Goal: Information Seeking & Learning: Understand process/instructions

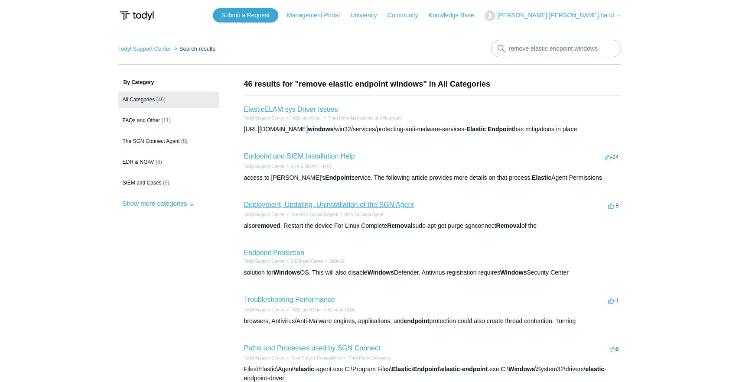
click at [365, 202] on link "Deployment, Updating, Uninstallation of the SGN Agent" at bounding box center [329, 204] width 170 height 7
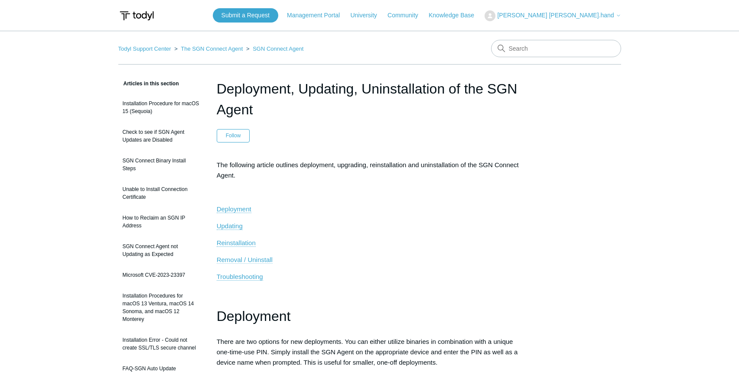
click at [261, 260] on span "Removal / Uninstall" at bounding box center [245, 259] width 56 height 7
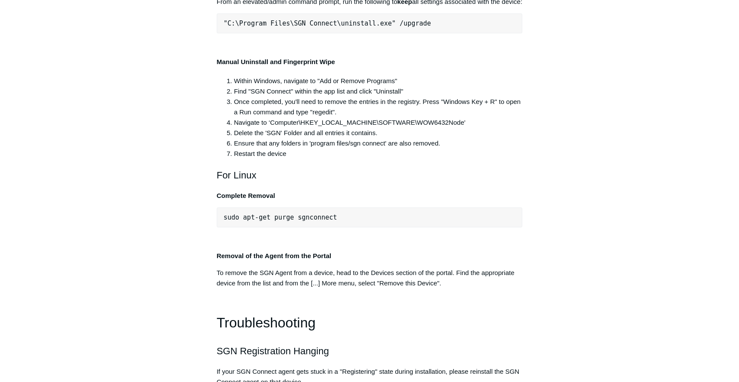
scroll to position [1740, 0]
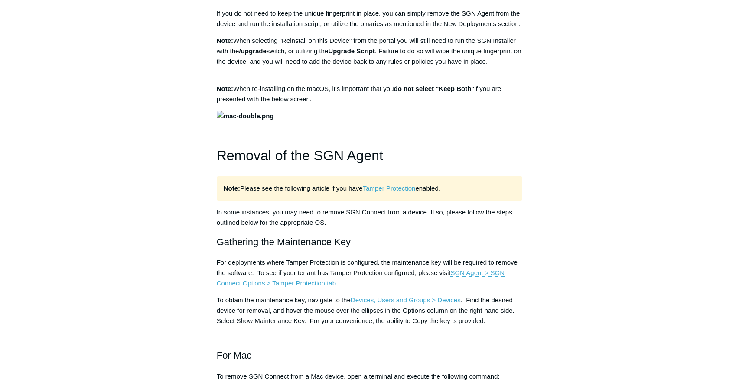
scroll to position [927, 0]
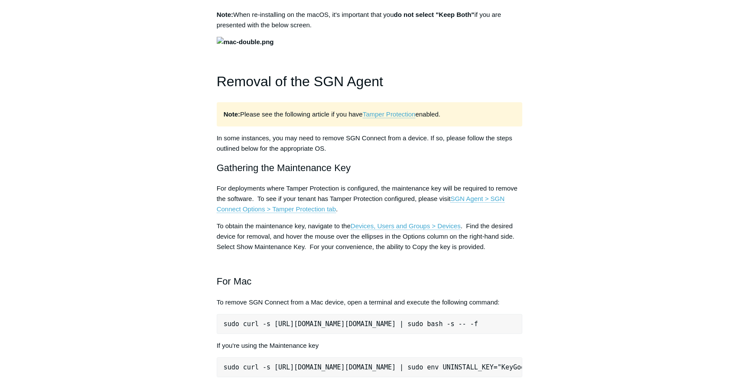
click at [523, 209] on article "Deployment, Updating, Uninstallation of the SGN Agent Follow Not yet followed b…" at bounding box center [370, 365] width 332 height 2427
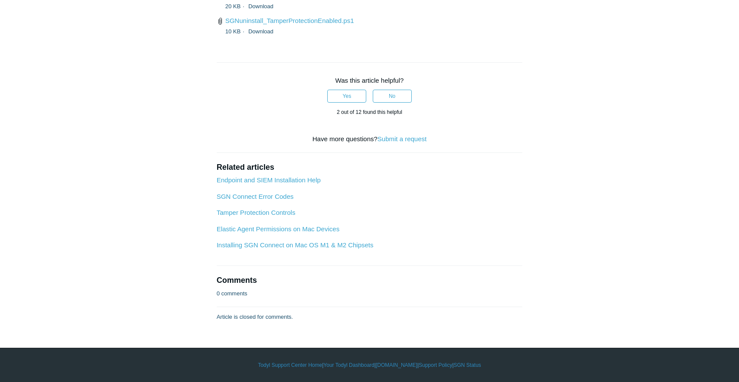
scroll to position [2360, 0]
click at [258, 10] on link "Download" at bounding box center [260, 6] width 25 height 7
